Goal: Transaction & Acquisition: Purchase product/service

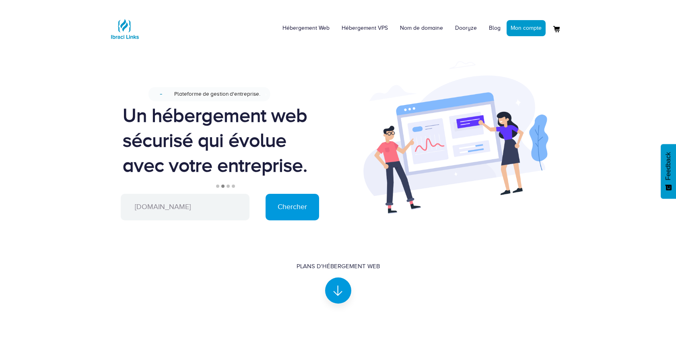
type input "adadb.org"
click at [266, 194] on input "Chercher" at bounding box center [293, 207] width 54 height 27
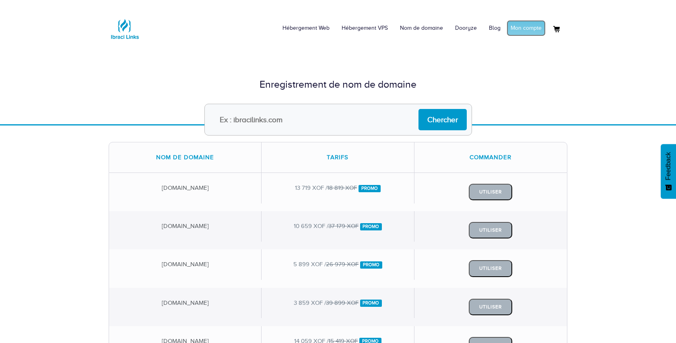
click at [528, 28] on link "Mon compte" at bounding box center [526, 28] width 39 height 16
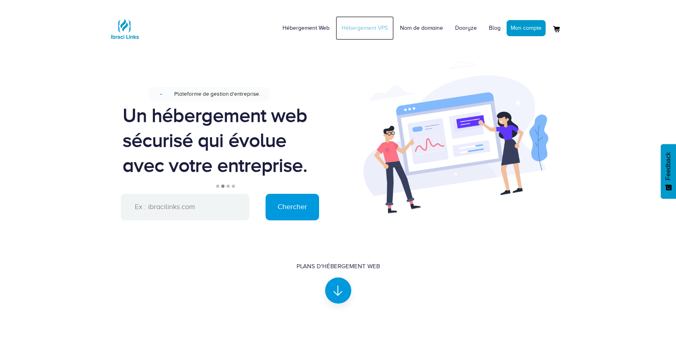
click at [359, 28] on link "Hébergement VPS" at bounding box center [365, 28] width 58 height 24
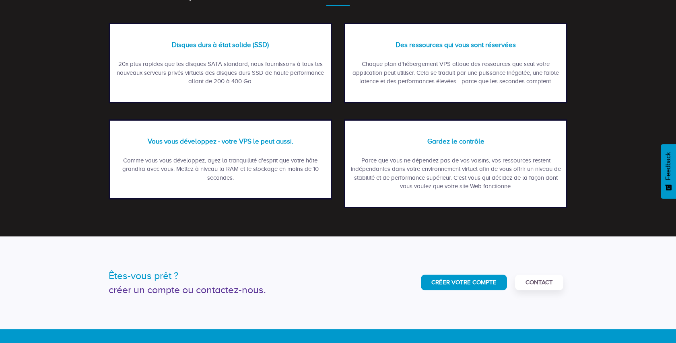
scroll to position [1019, 0]
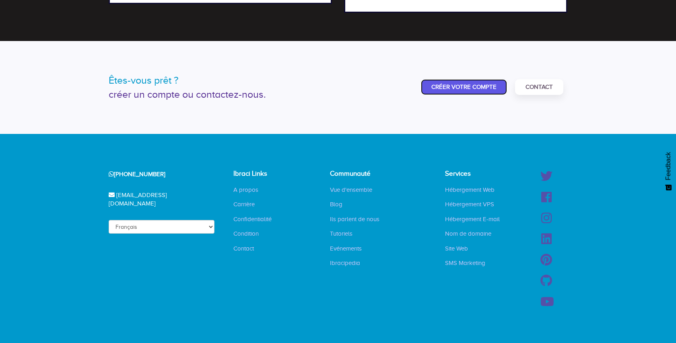
click at [472, 87] on link "Créer Votre Compte" at bounding box center [464, 87] width 86 height 16
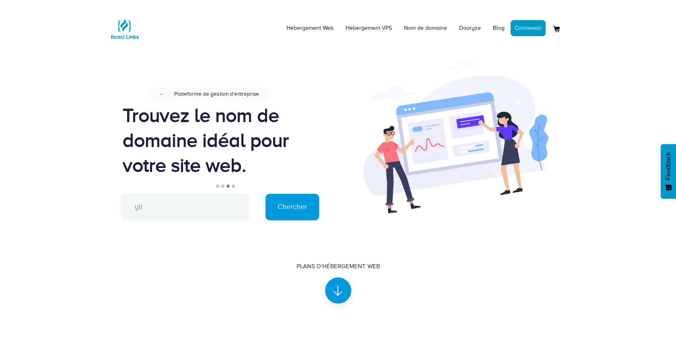
type input "yli"
click at [266, 194] on input "Chercher" at bounding box center [293, 207] width 54 height 27
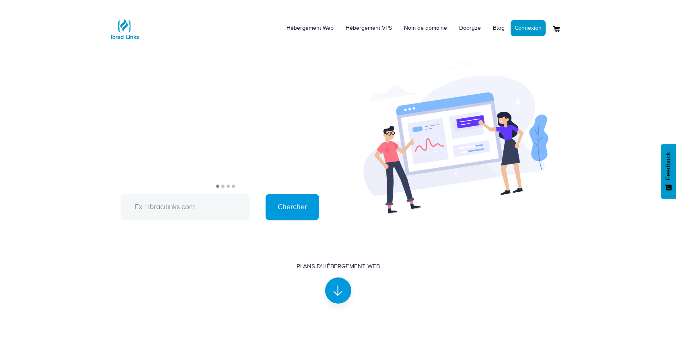
click at [203, 206] on input "text" at bounding box center [185, 207] width 129 height 27
type input "i"
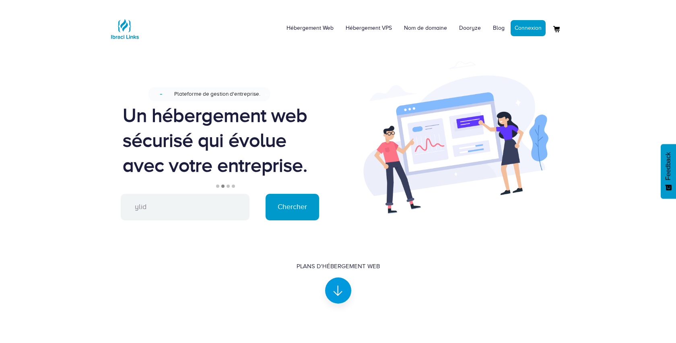
type input "ylid"
click at [291, 208] on input "Chercher" at bounding box center [293, 207] width 54 height 27
